Goal: Complete application form: Complete application form

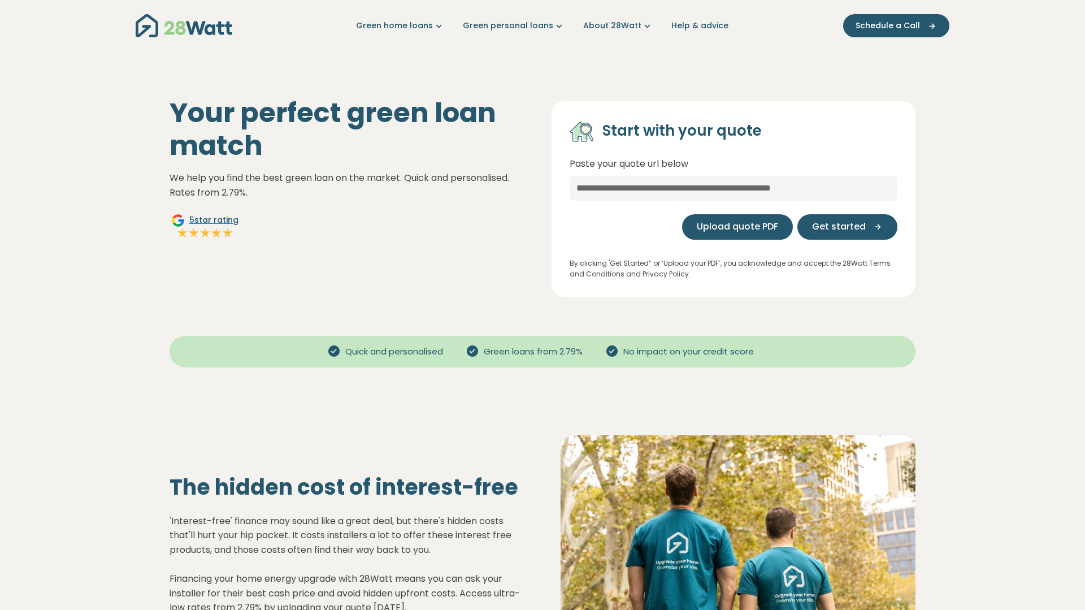
click at [767, 224] on span "Upload quote PDF" at bounding box center [737, 227] width 81 height 14
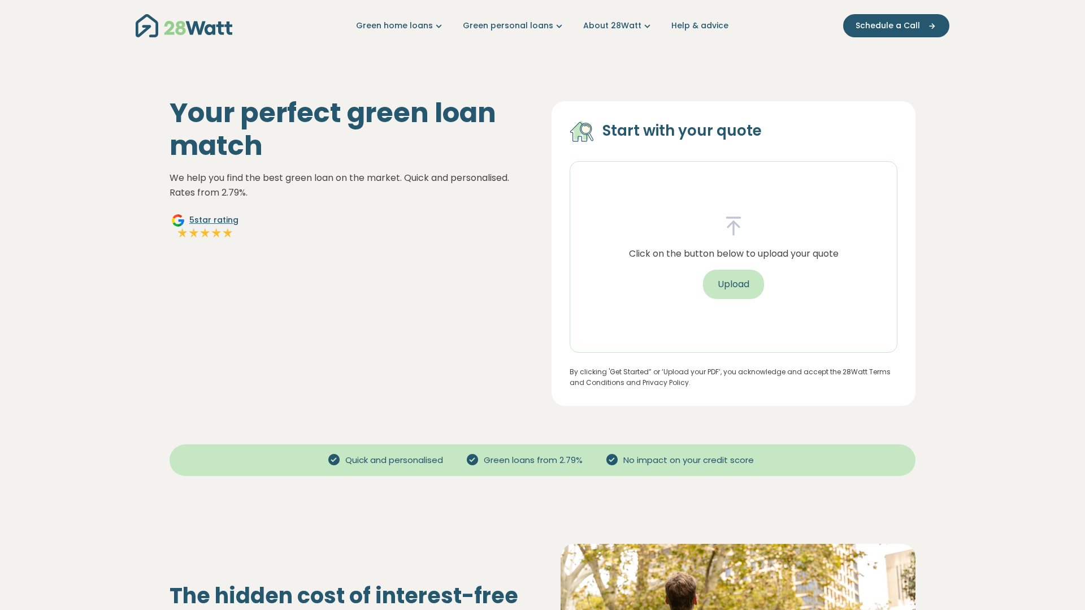
click at [732, 283] on button "Upload" at bounding box center [733, 284] width 61 height 29
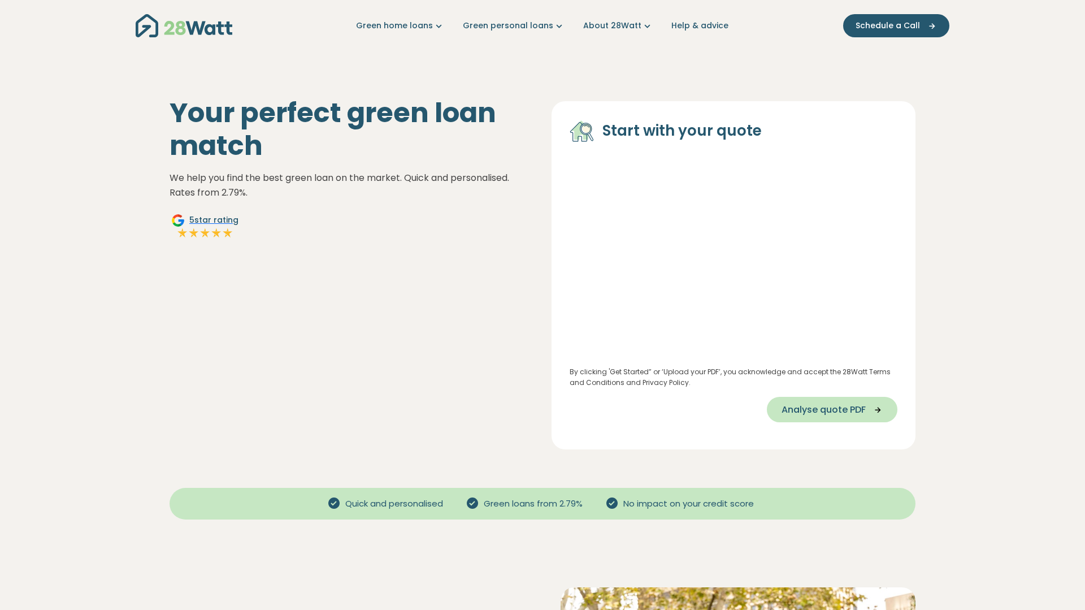
click at [846, 404] on span "Analyse quote PDF" at bounding box center [824, 410] width 84 height 14
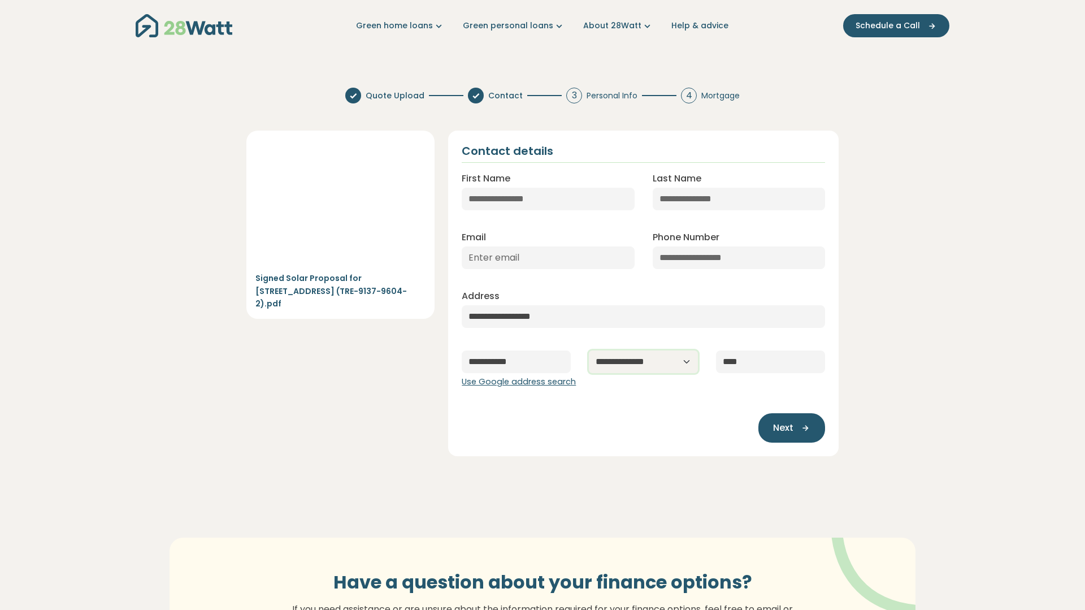
select select "***"
type input "*******"
type input "**********"
type input "[EMAIL_ADDRESS][DOMAIN_NAME]"
click at [702, 430] on div "Next" at bounding box center [644, 421] width 364 height 43
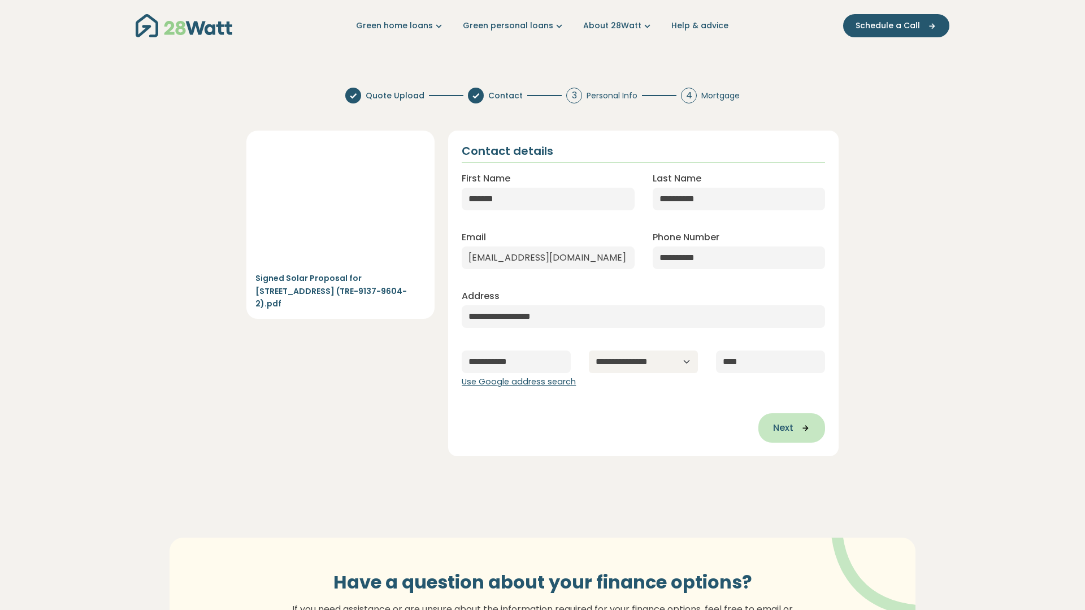
click at [782, 427] on span "Next" at bounding box center [783, 428] width 20 height 14
type input "**********"
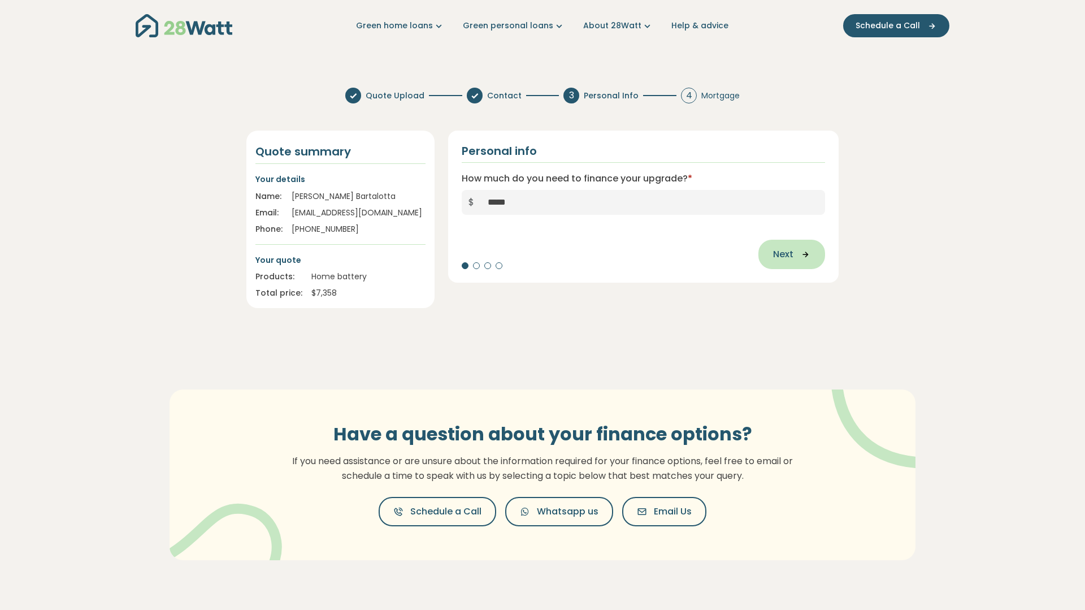
click at [781, 244] on button "Next" at bounding box center [792, 254] width 67 height 29
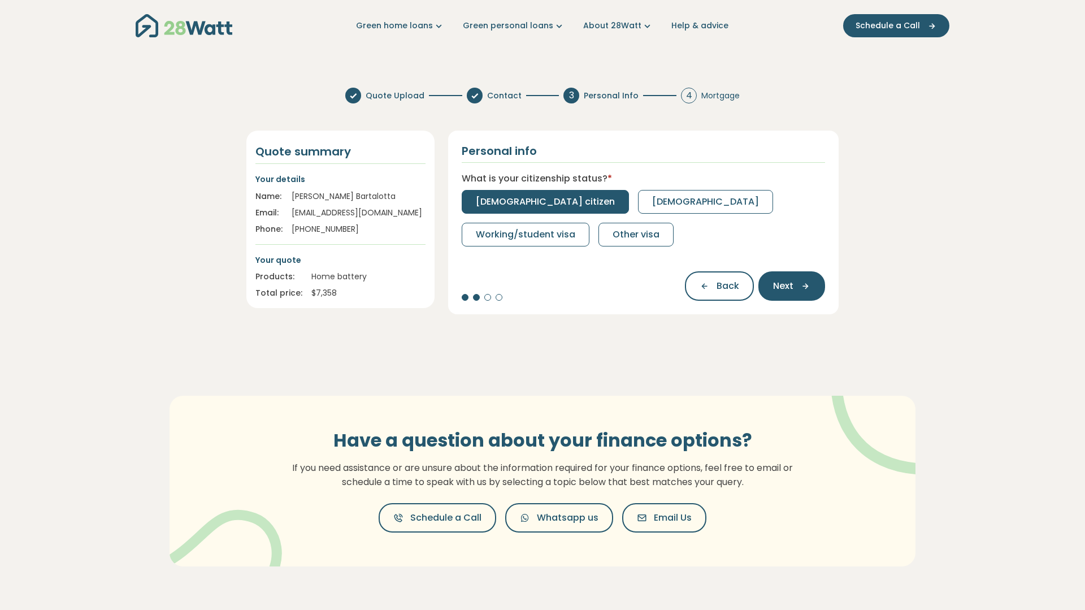
click at [505, 198] on span "[DEMOGRAPHIC_DATA] citizen" at bounding box center [545, 202] width 139 height 14
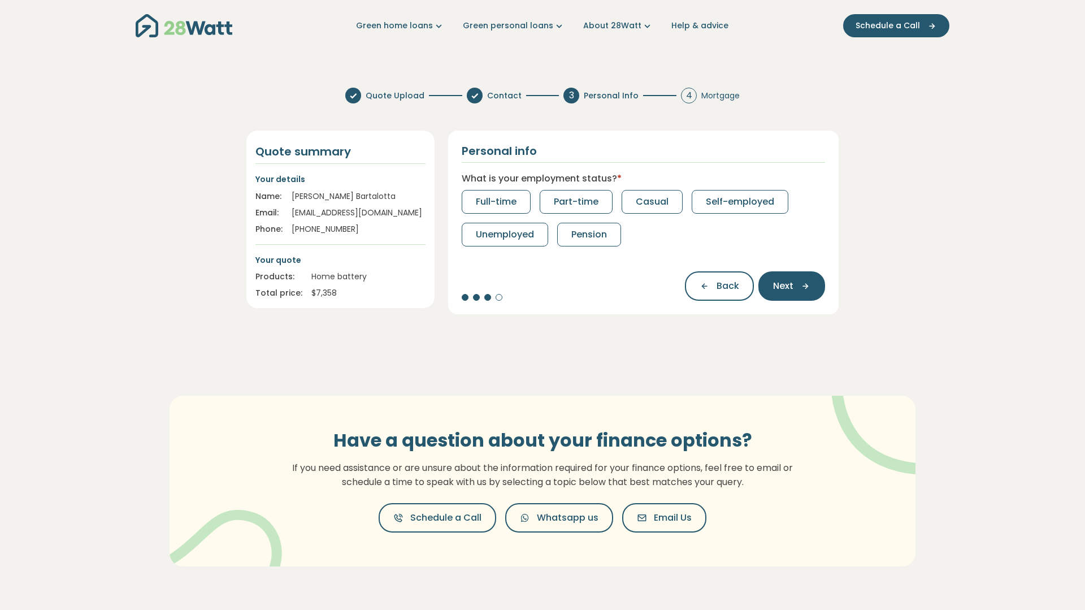
click at [505, 198] on span "Full-time" at bounding box center [496, 202] width 41 height 14
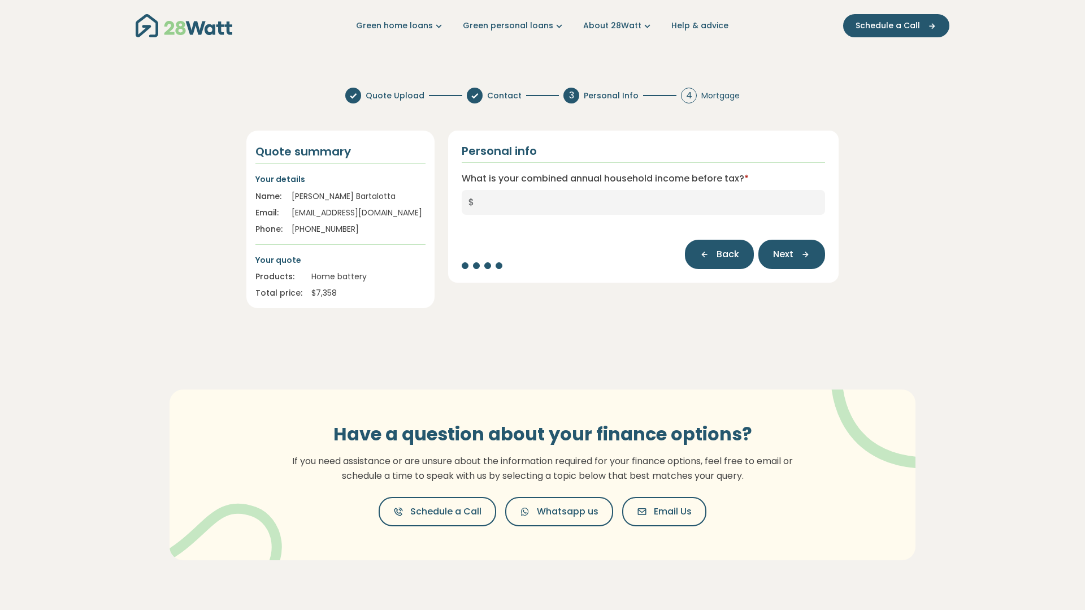
click at [730, 252] on span "Back" at bounding box center [728, 255] width 23 height 14
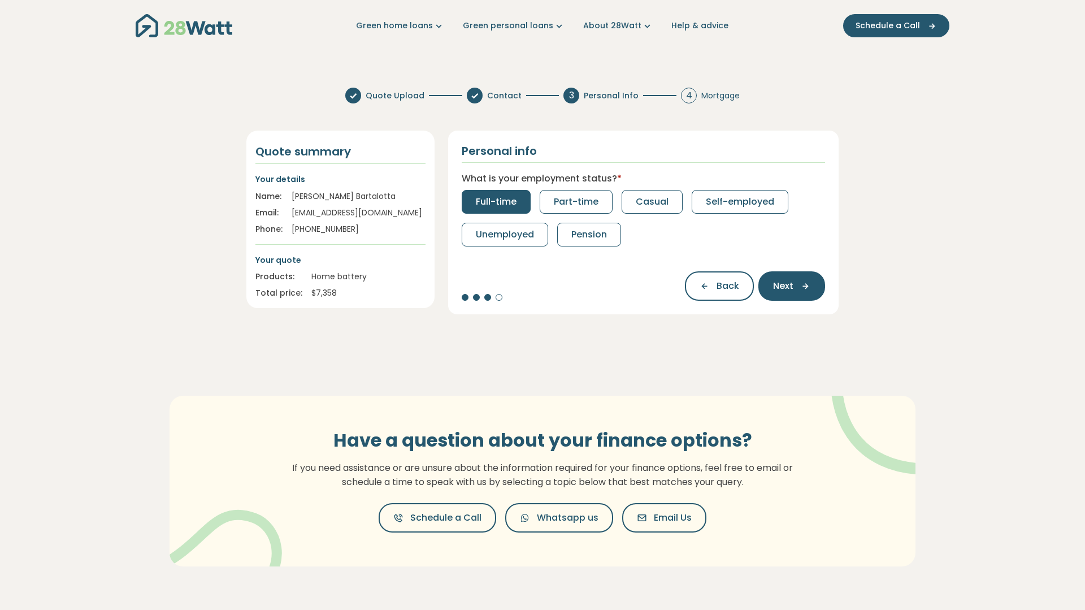
click at [729, 271] on div "Back Next" at bounding box center [644, 280] width 364 height 41
click at [725, 288] on span "Back" at bounding box center [728, 286] width 23 height 14
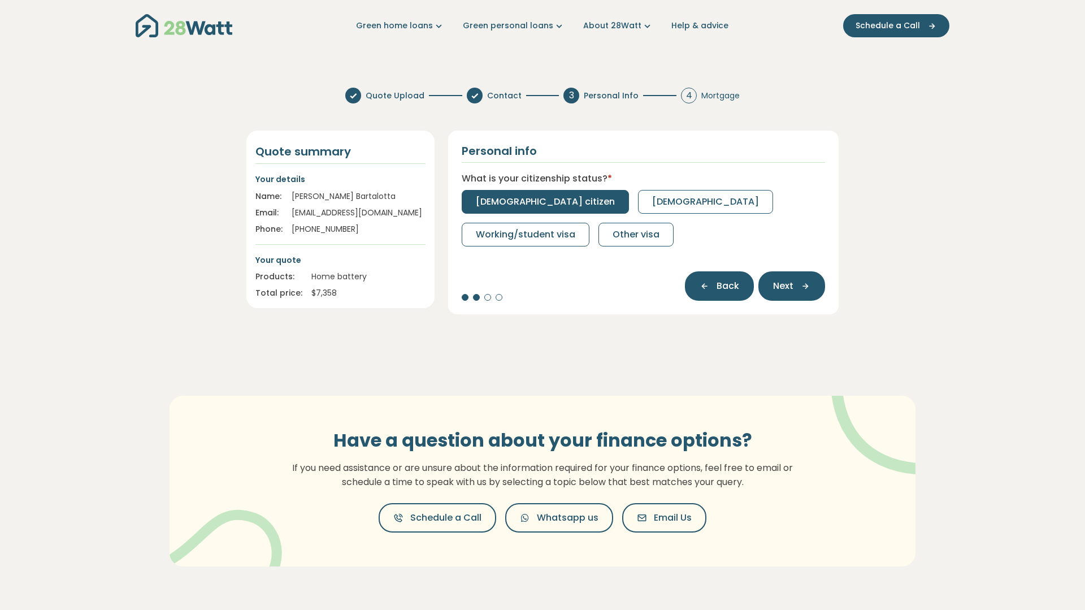
click at [725, 288] on span "Back" at bounding box center [728, 286] width 23 height 14
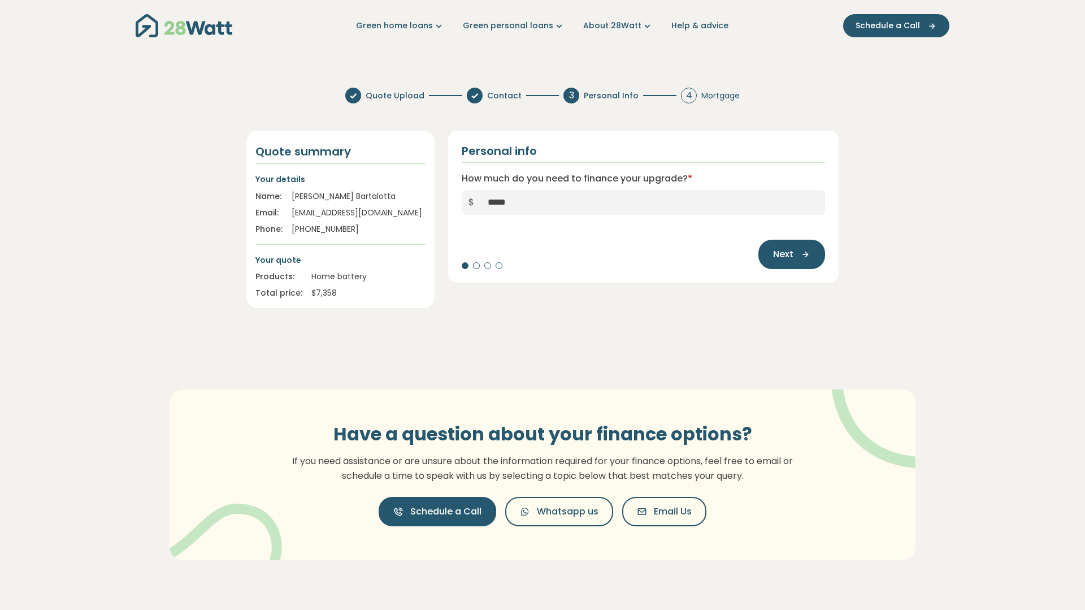
click at [457, 506] on span "Schedule a Call" at bounding box center [445, 512] width 71 height 14
click at [332, 195] on div "[PERSON_NAME]" at bounding box center [359, 197] width 134 height 12
click at [691, 497] on button "Email Us" at bounding box center [664, 511] width 84 height 29
click at [166, 23] on img "Main navigation" at bounding box center [184, 25] width 97 height 23
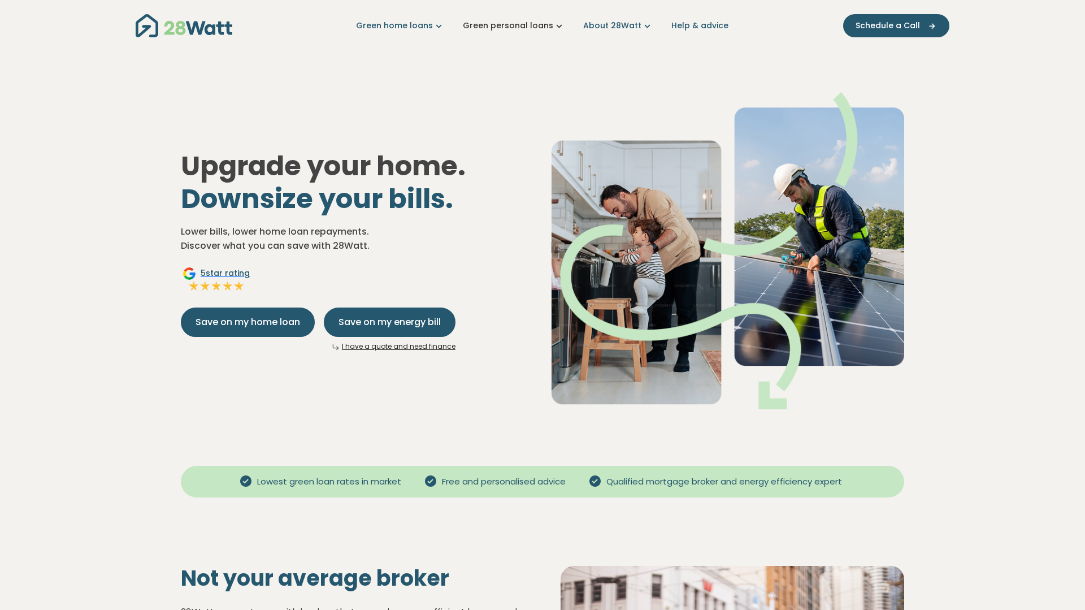
click at [539, 27] on link "Green personal loans" at bounding box center [514, 26] width 102 height 12
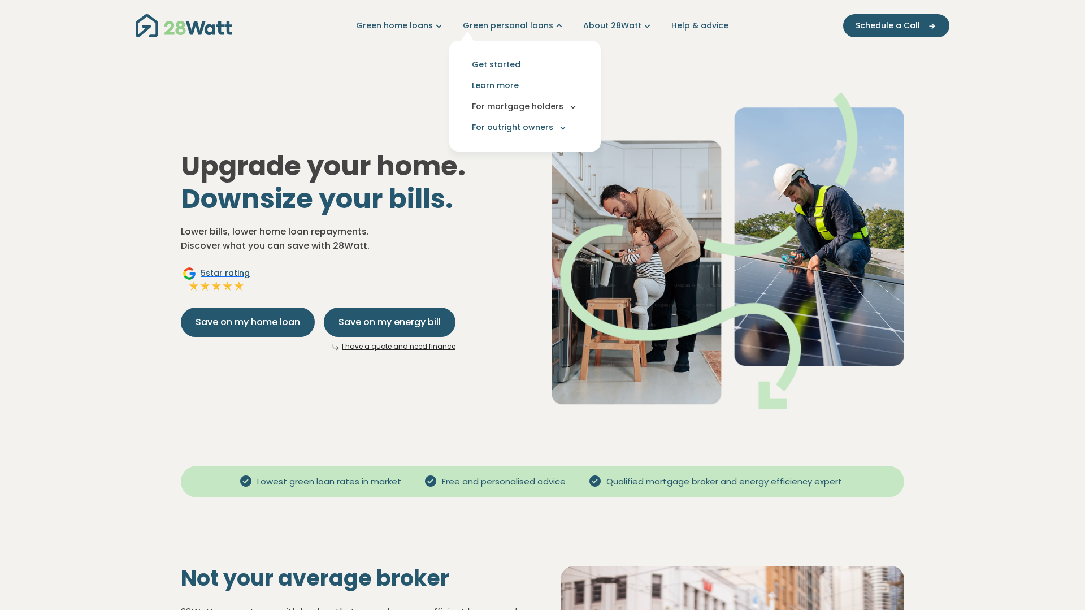
click at [559, 102] on button "For mortgage holders" at bounding box center [524, 106] width 133 height 21
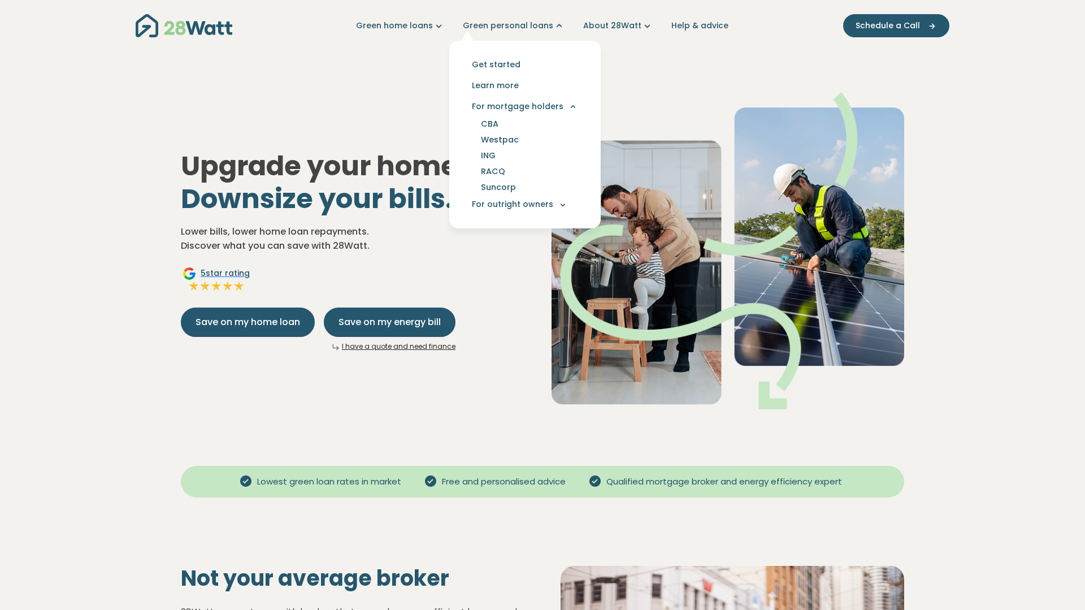
click at [676, 103] on img at bounding box center [728, 250] width 353 height 317
